Goal: Check status: Check status

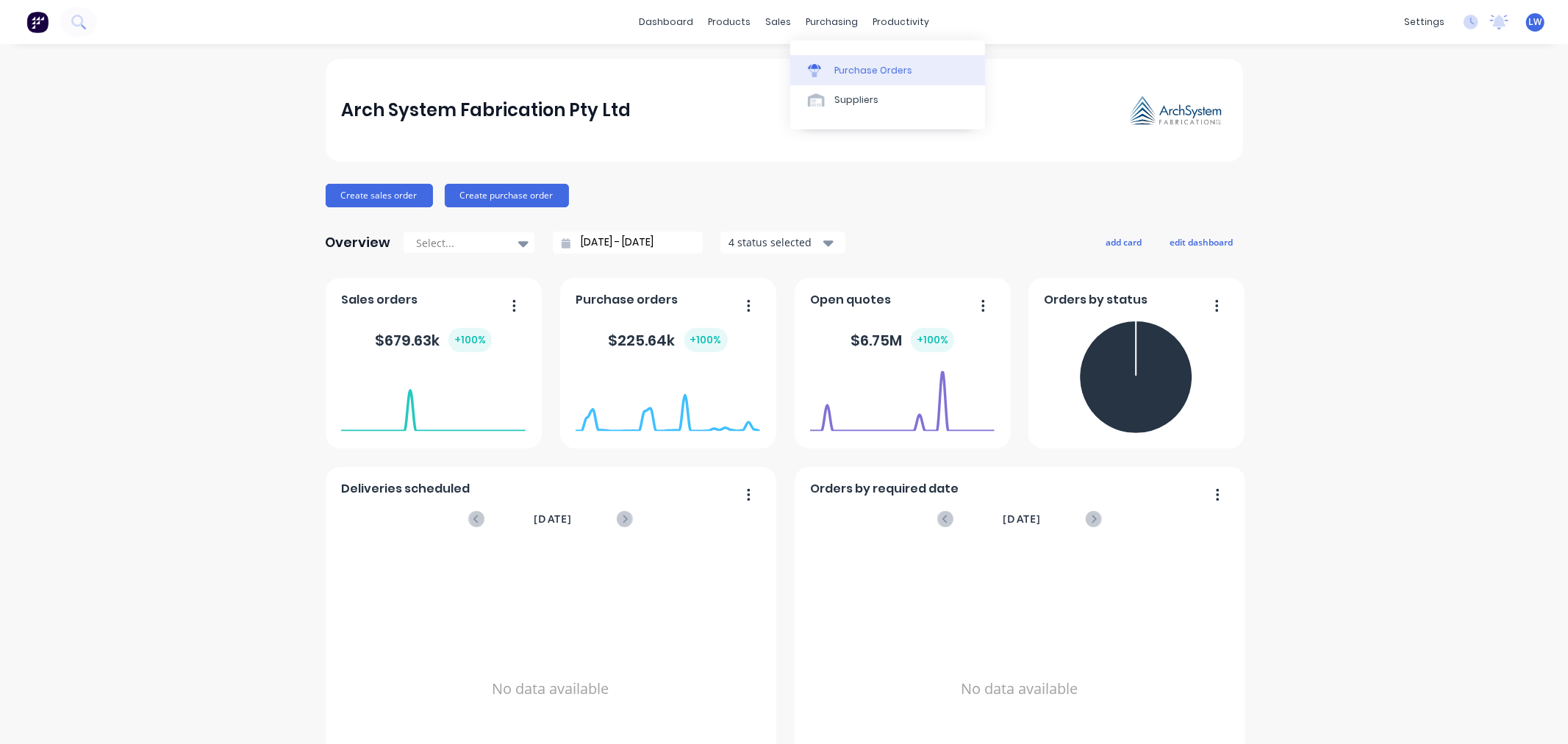
click at [831, 64] on link "Purchase Orders" at bounding box center [888, 70] width 195 height 29
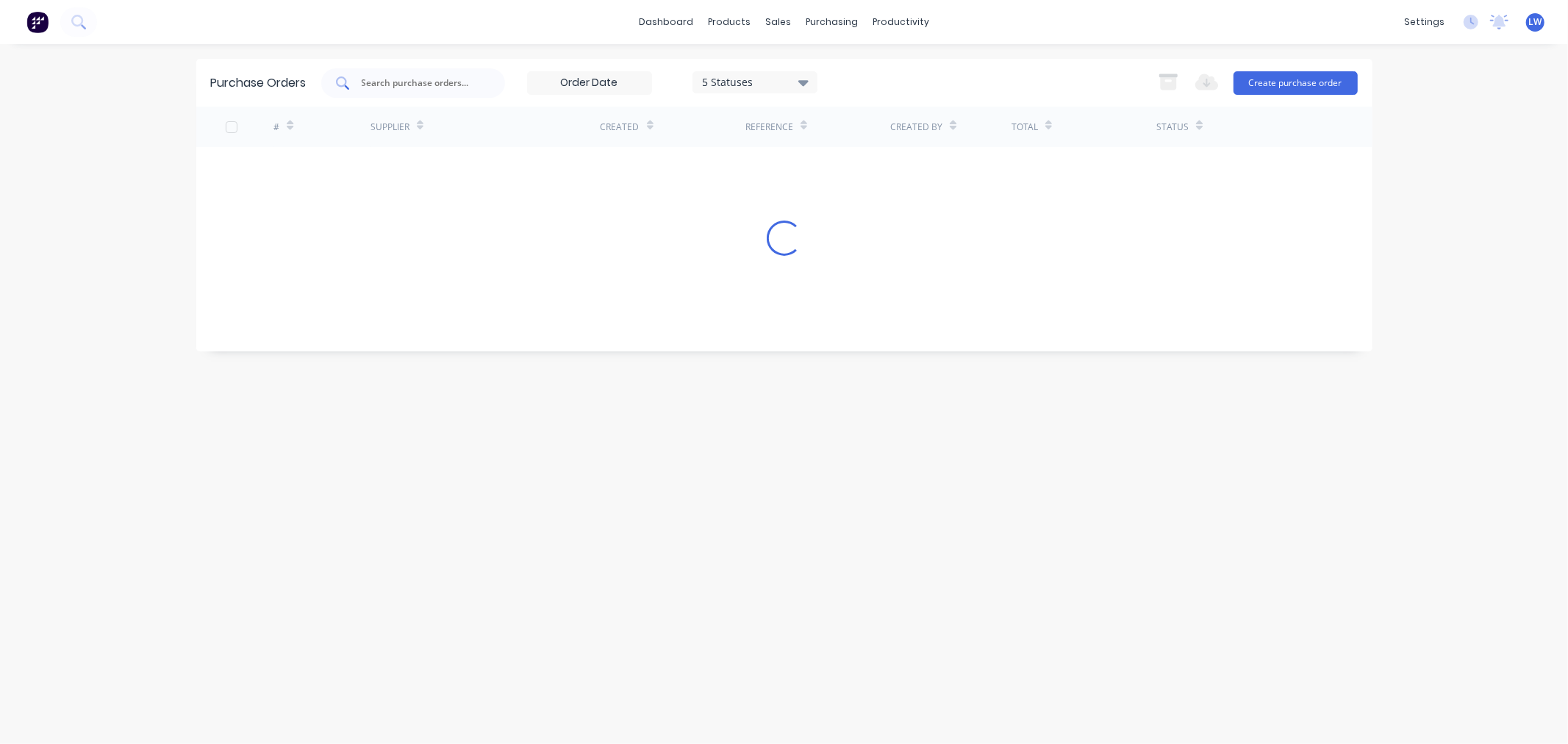
click at [450, 91] on div at bounding box center [413, 83] width 184 height 29
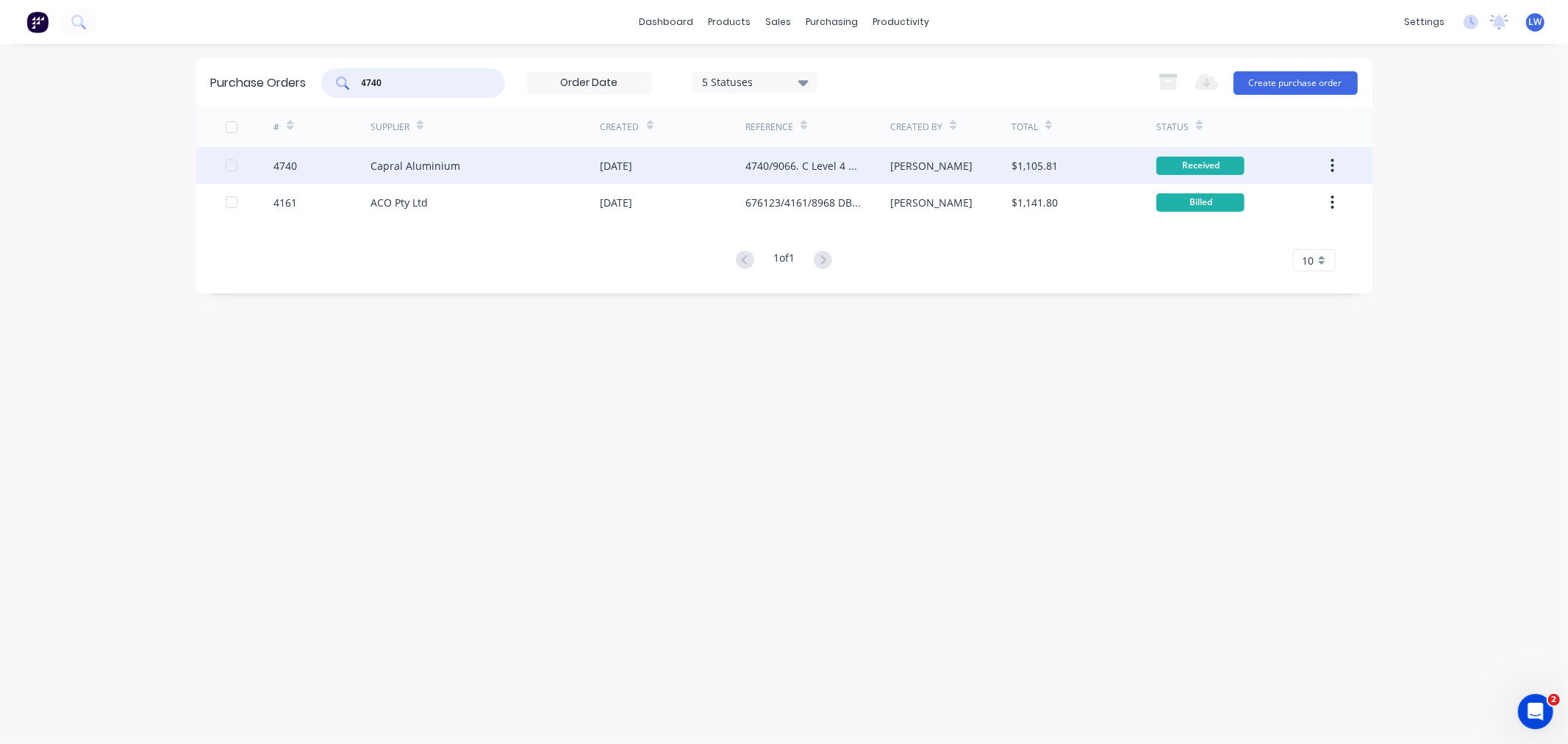
type input "4740"
click at [820, 164] on div "4740/9066. C Level 4 Material" at bounding box center [803, 166] width 116 height 16
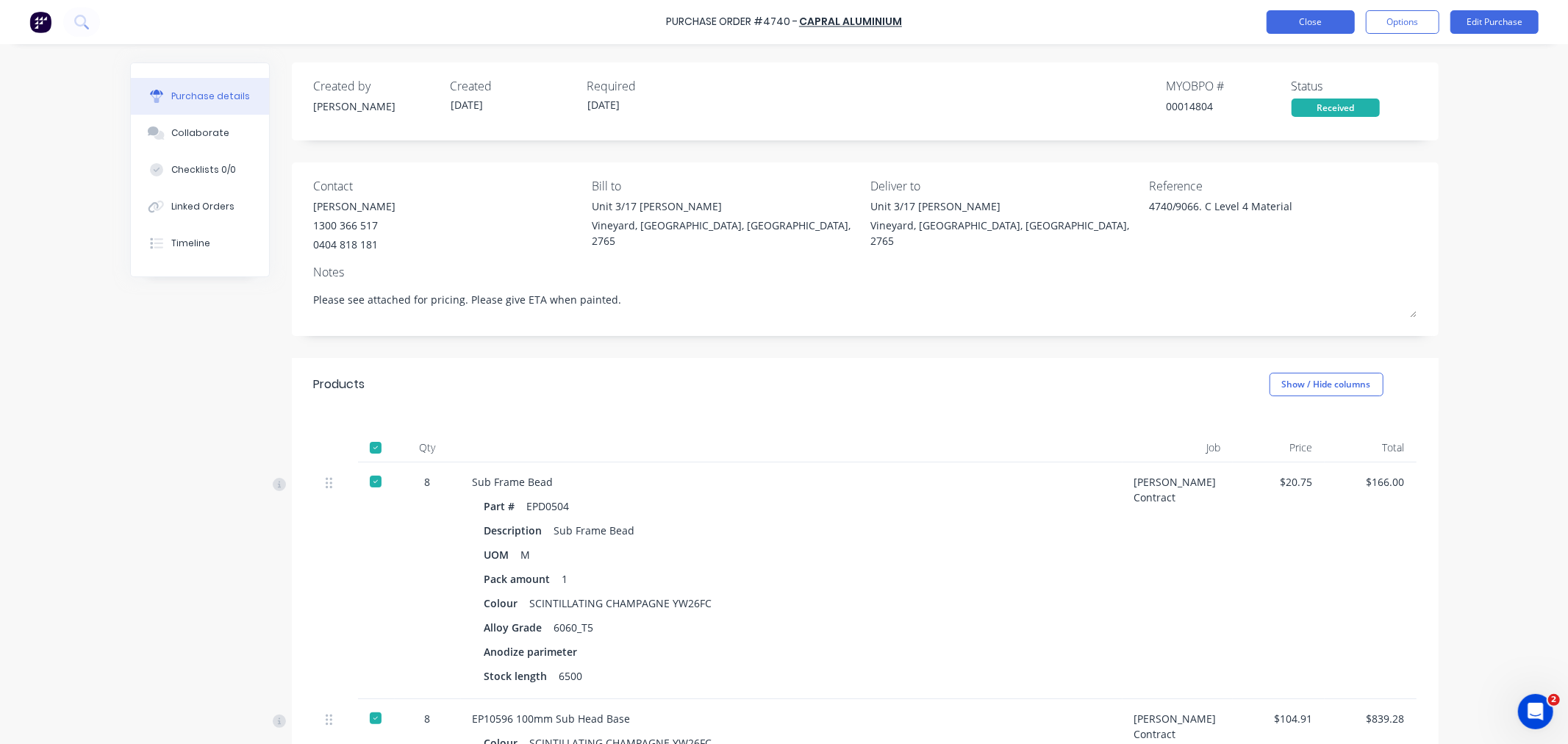
click at [1330, 25] on button "Close" at bounding box center [1311, 22] width 89 height 23
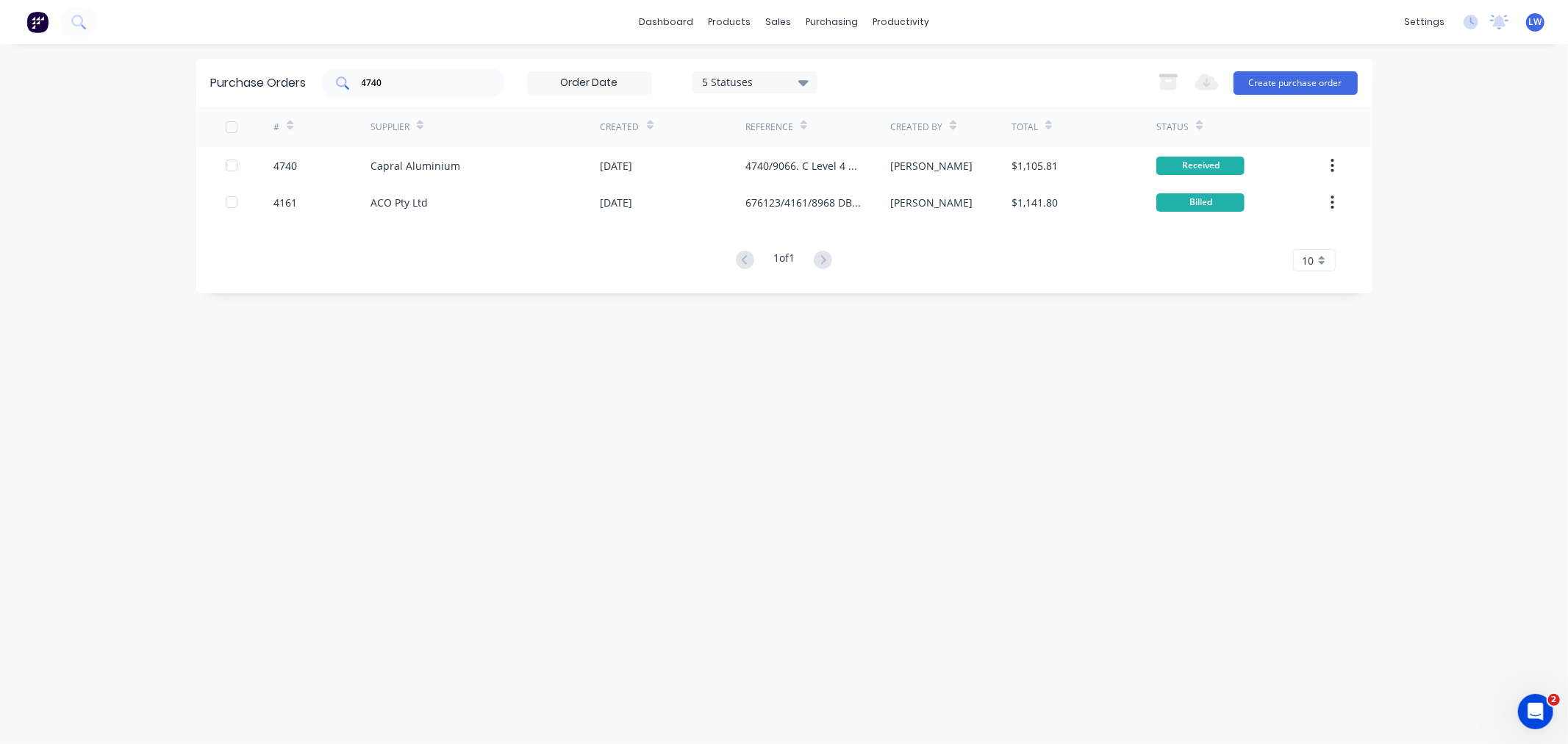
click at [446, 90] on input "4740" at bounding box center [420, 83] width 122 height 15
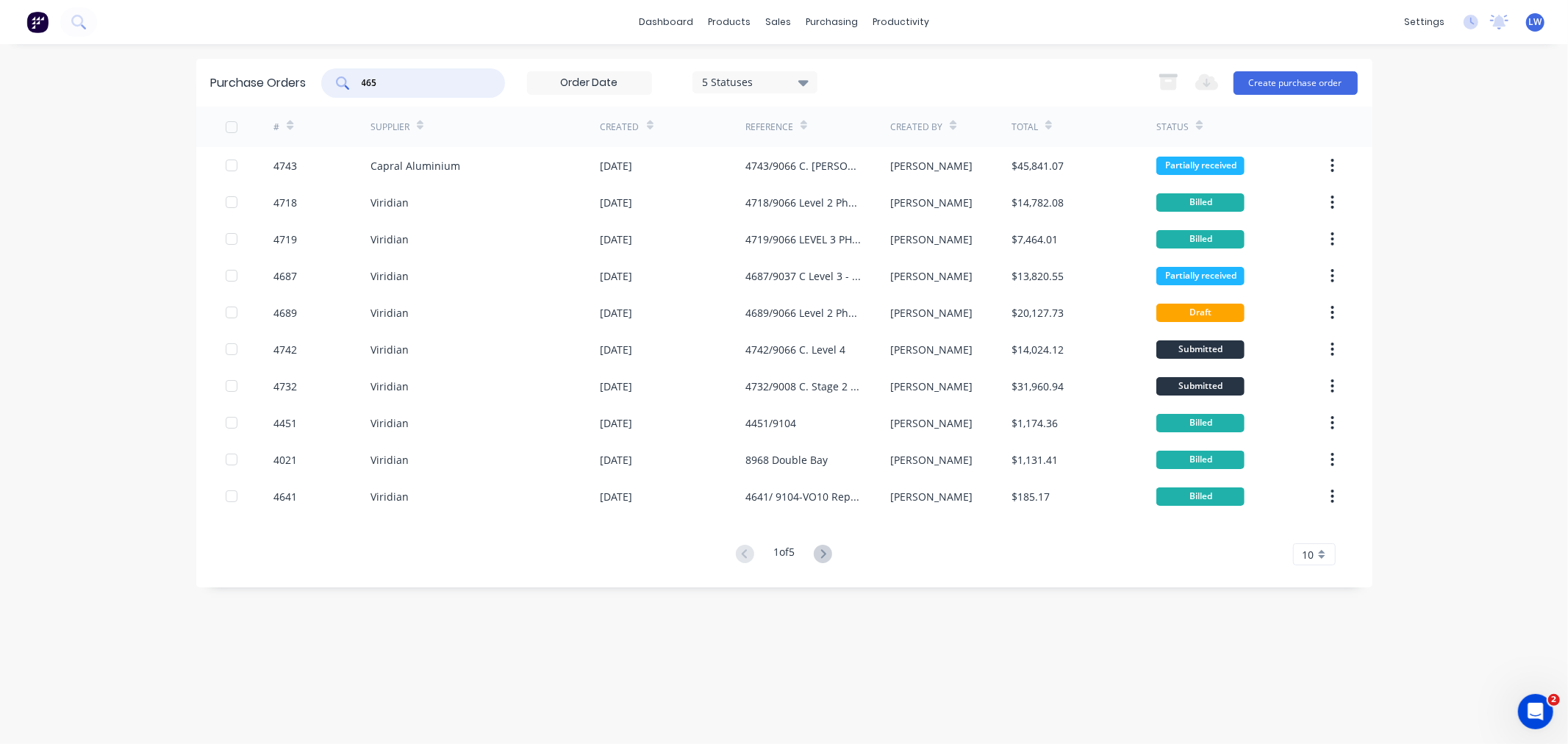
type input "4655"
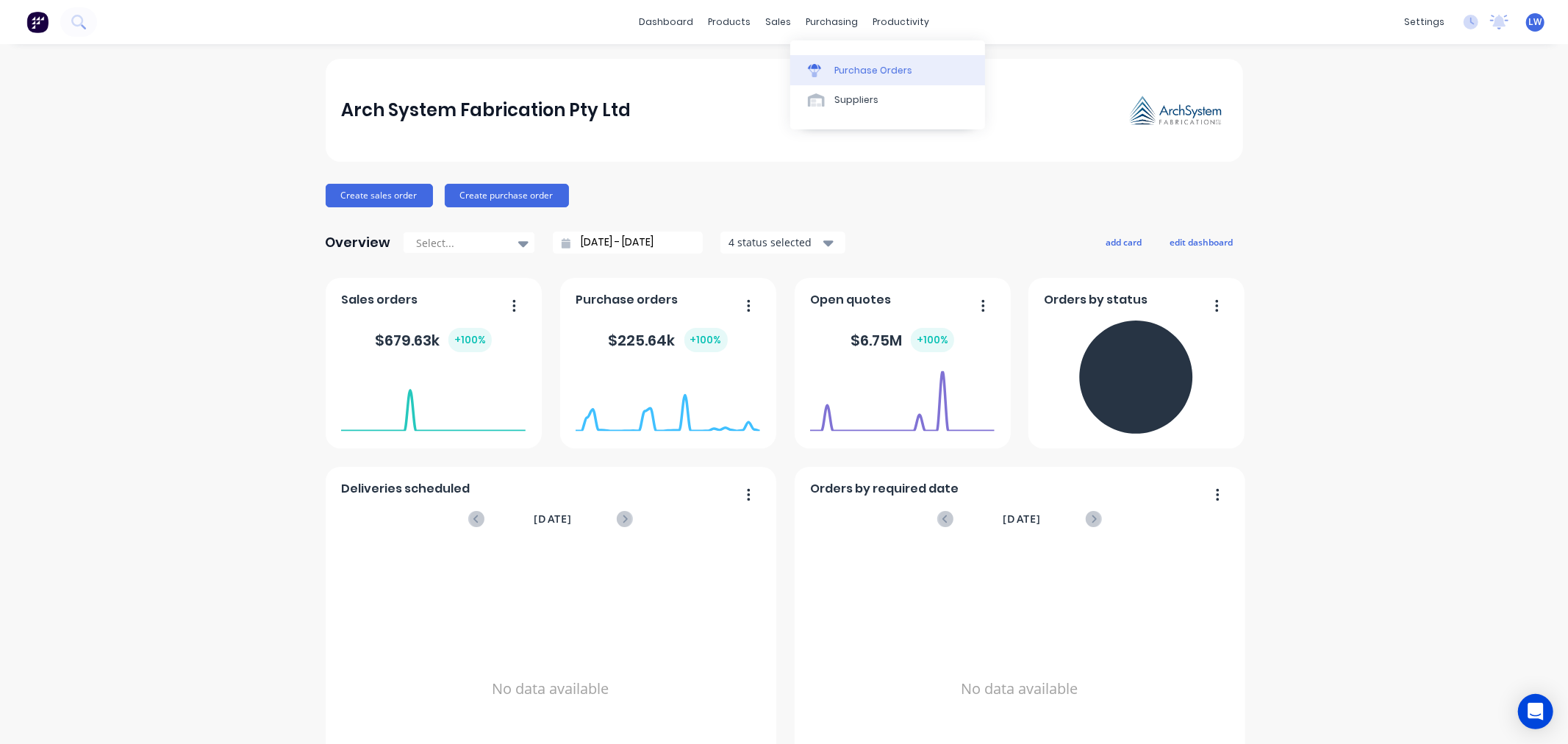
click at [834, 71] on div "Purchase Orders" at bounding box center [873, 71] width 78 height 14
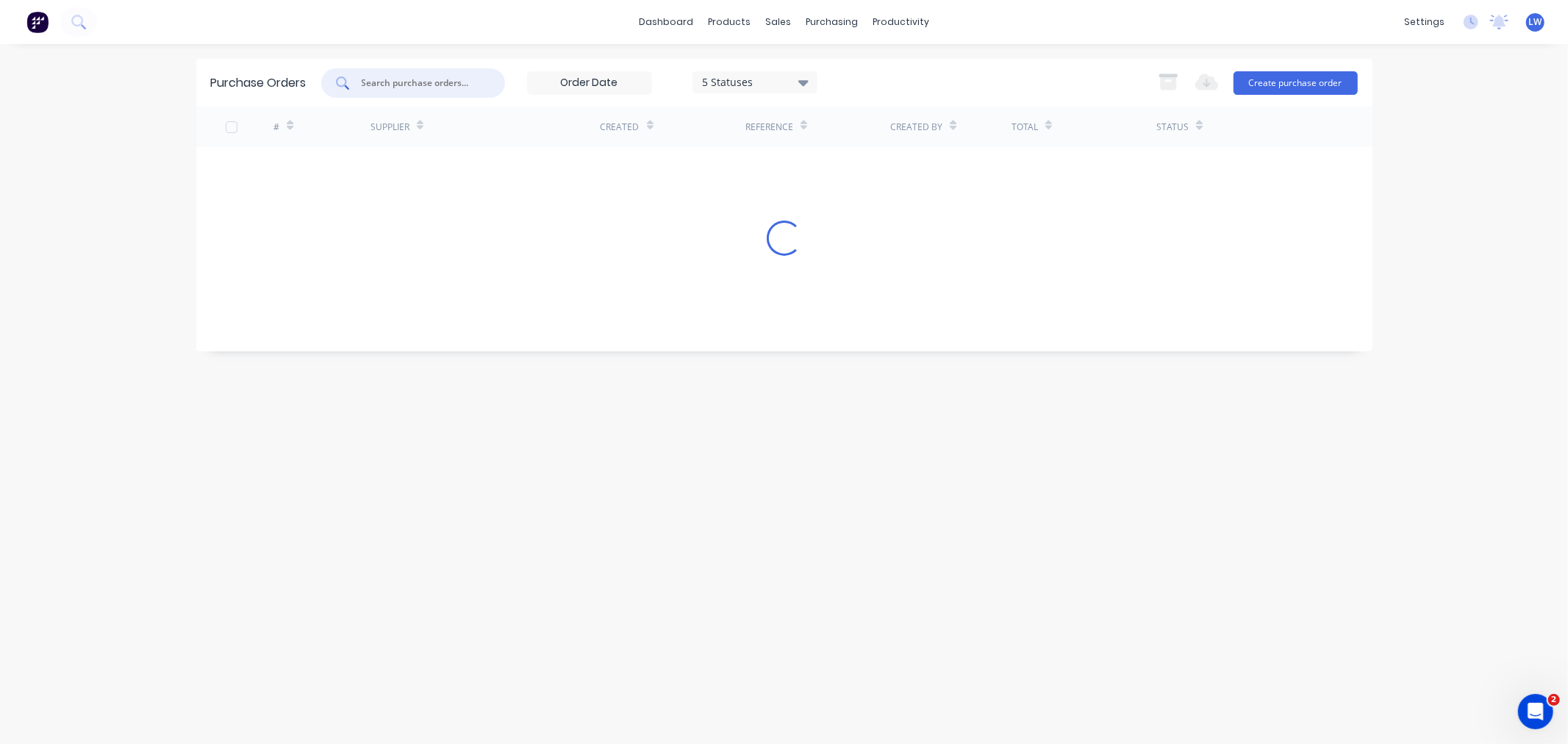
click at [426, 86] on input "text" at bounding box center [420, 83] width 122 height 15
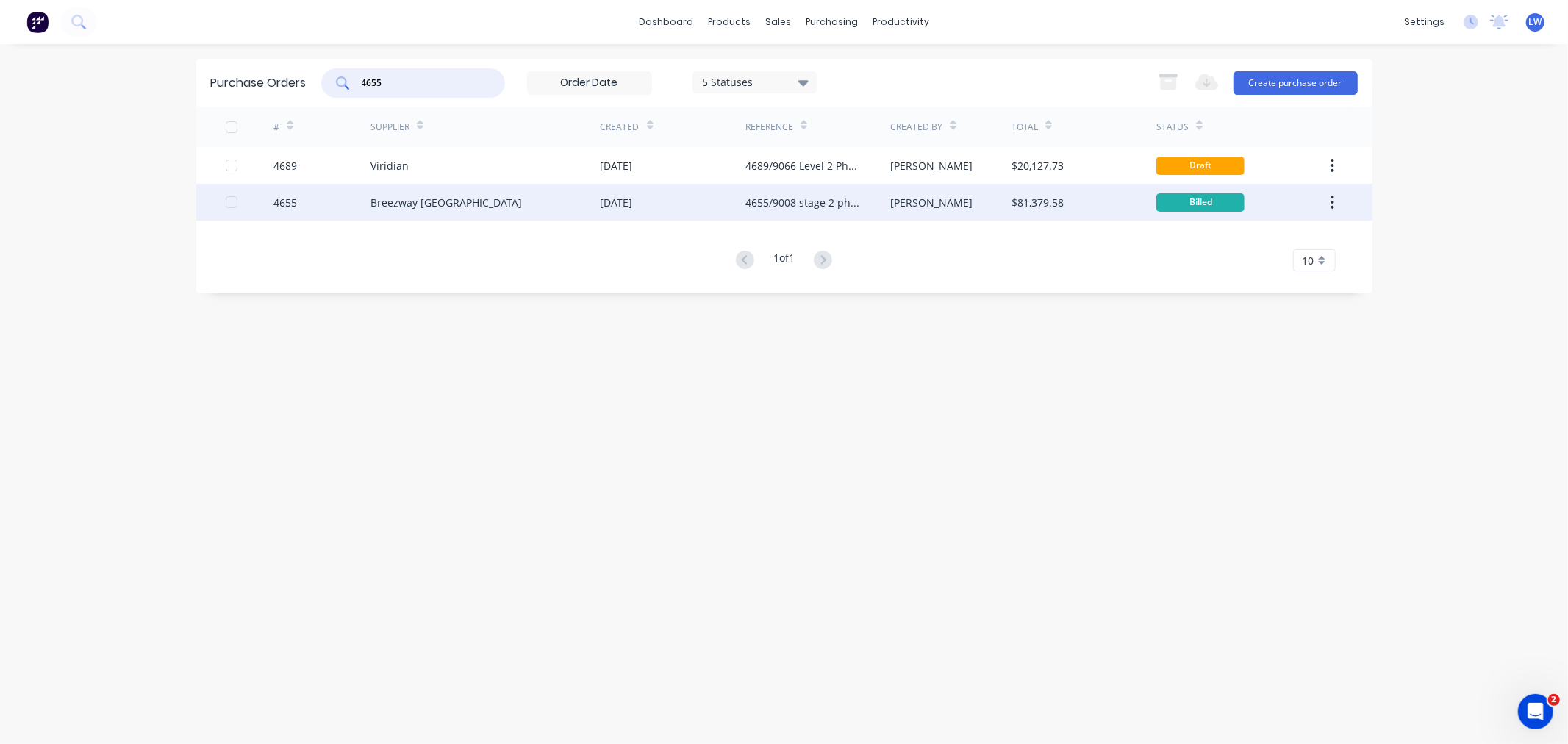
type input "4655"
click at [408, 197] on div "Breezway [GEOGRAPHIC_DATA]" at bounding box center [447, 203] width 152 height 16
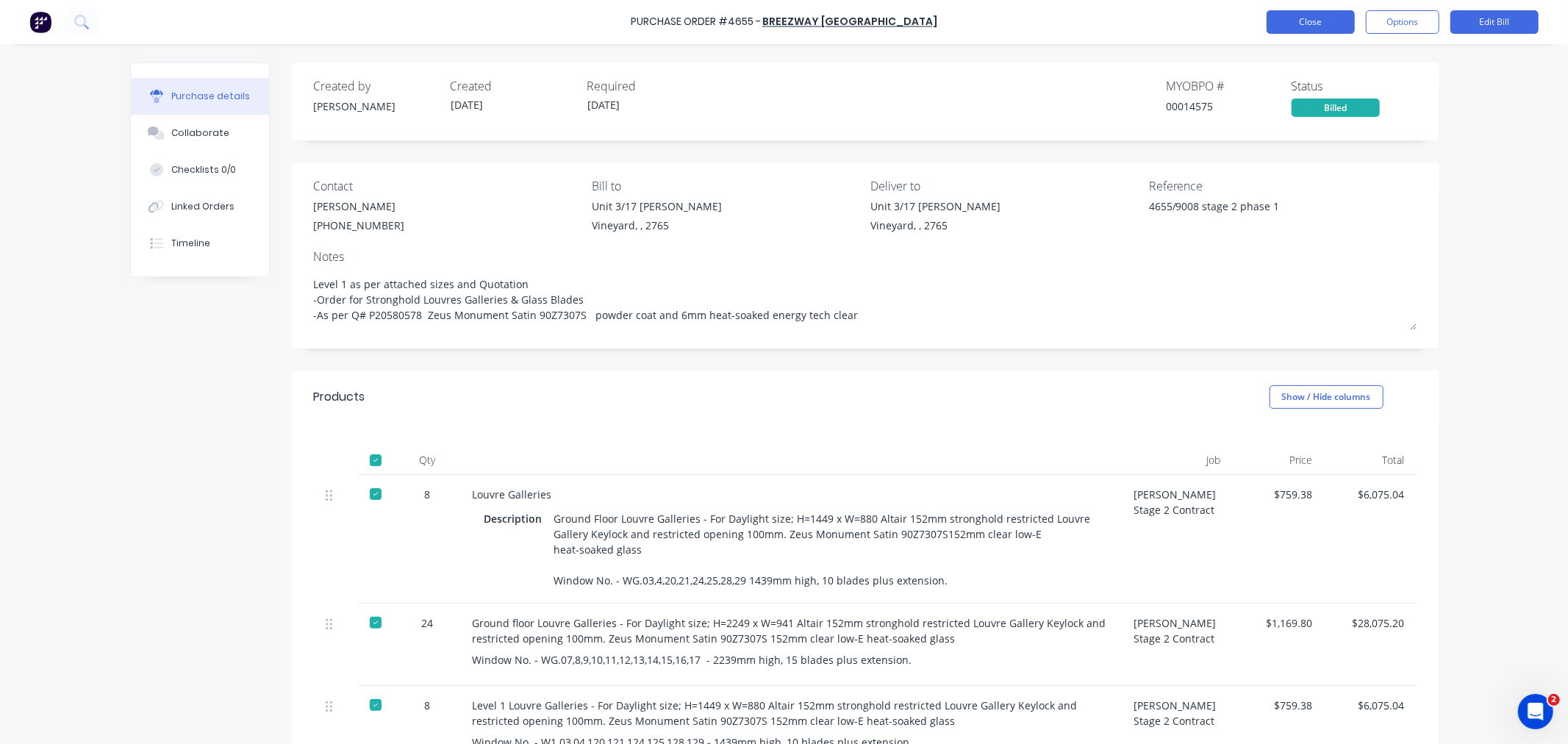
click at [1281, 22] on button "Close" at bounding box center [1311, 22] width 89 height 23
